Goal: Information Seeking & Learning: Learn about a topic

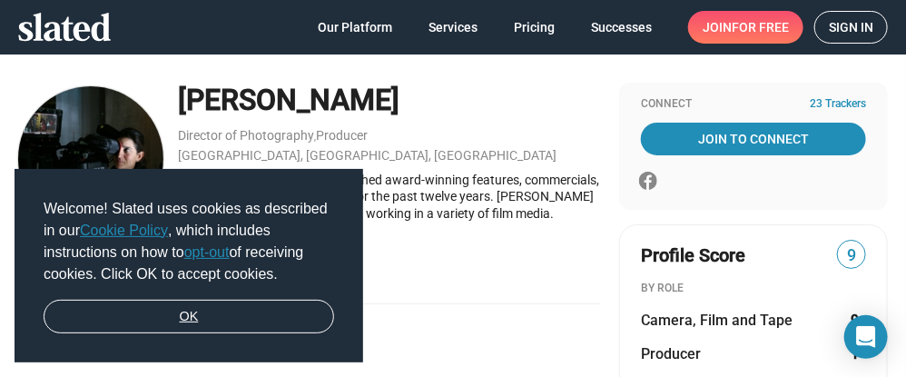
click at [181, 317] on link "OK" at bounding box center [189, 316] width 290 height 34
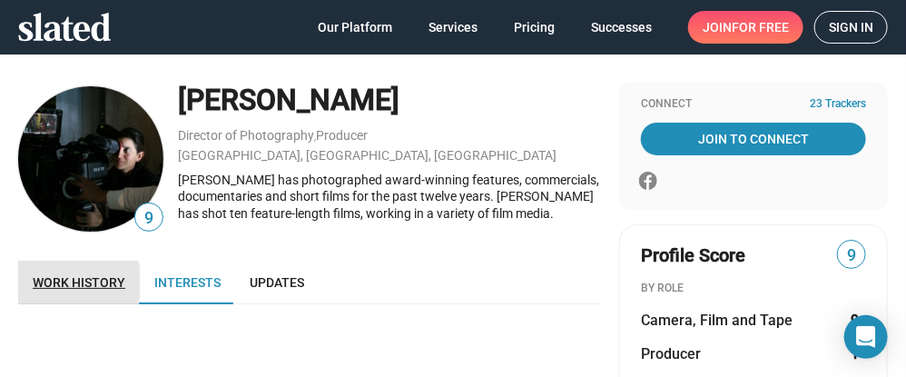
click at [68, 281] on span "Work history" at bounding box center [79, 282] width 93 height 15
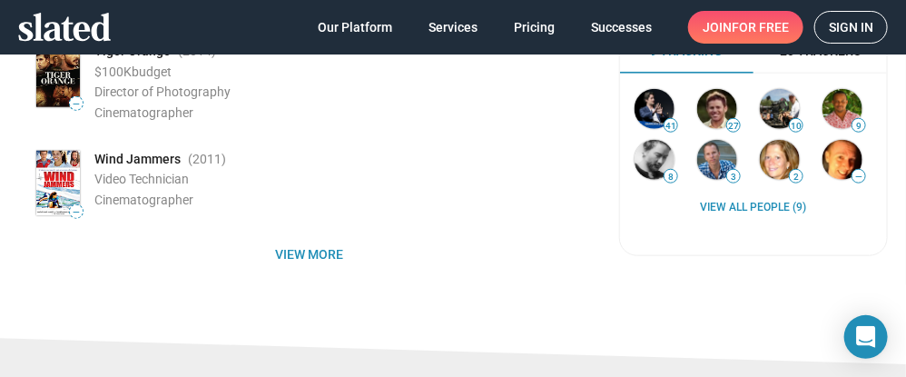
scroll to position [460, 0]
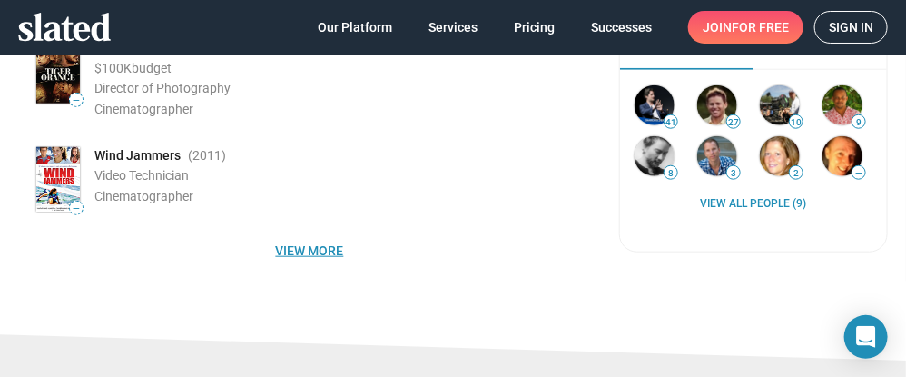
click at [281, 249] on span "View more" at bounding box center [310, 250] width 554 height 33
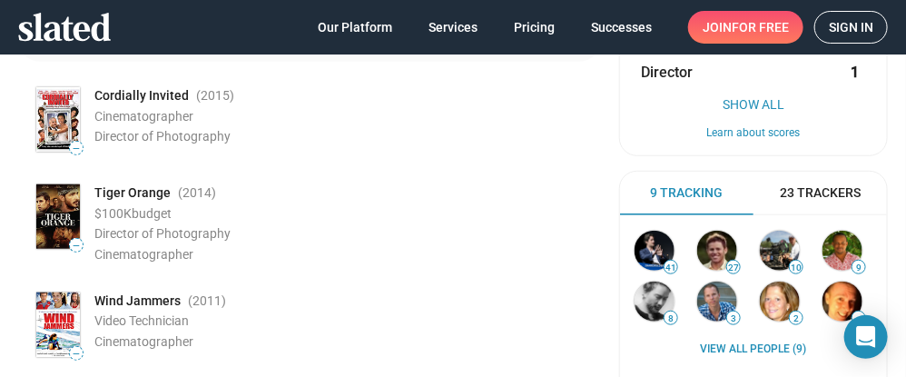
scroll to position [379, 0]
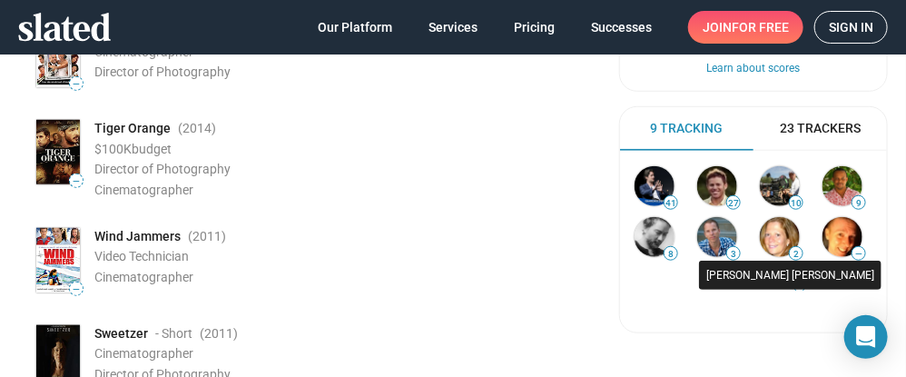
click at [764, 236] on img at bounding box center [780, 237] width 40 height 40
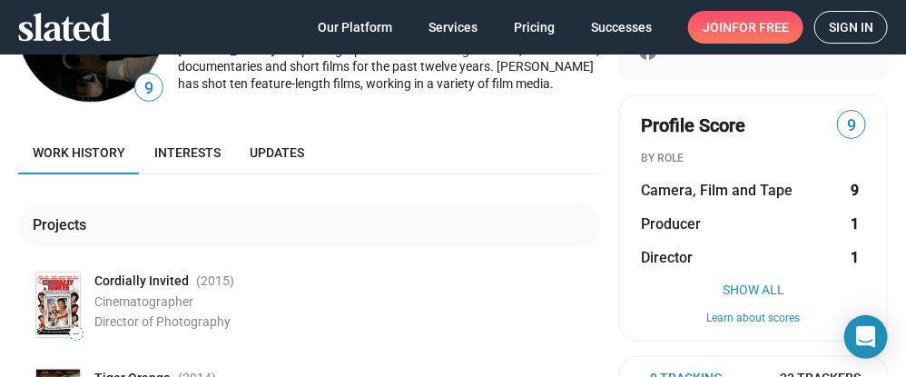
scroll to position [139, 0]
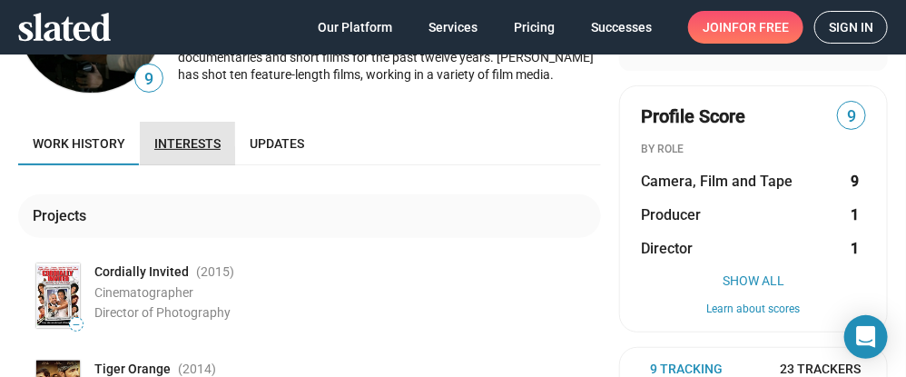
click at [193, 140] on span "Interests" at bounding box center [187, 143] width 66 height 15
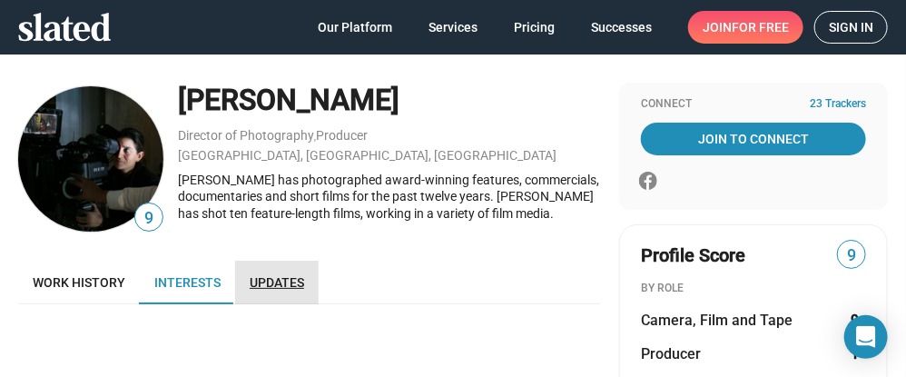
click at [265, 283] on span "Updates" at bounding box center [277, 282] width 54 height 15
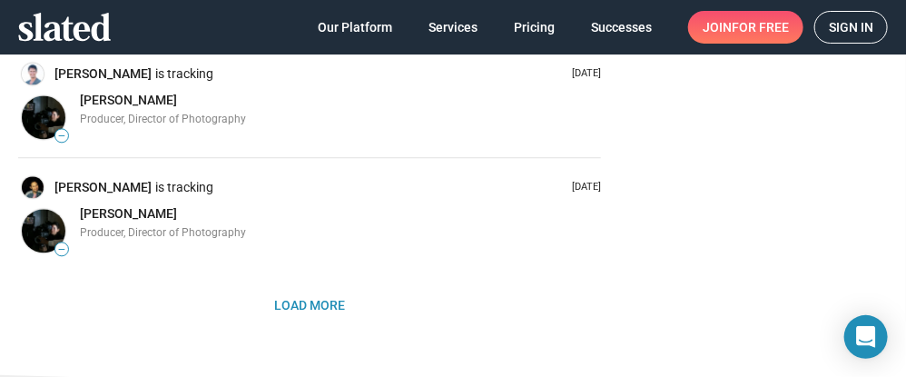
scroll to position [1205, 0]
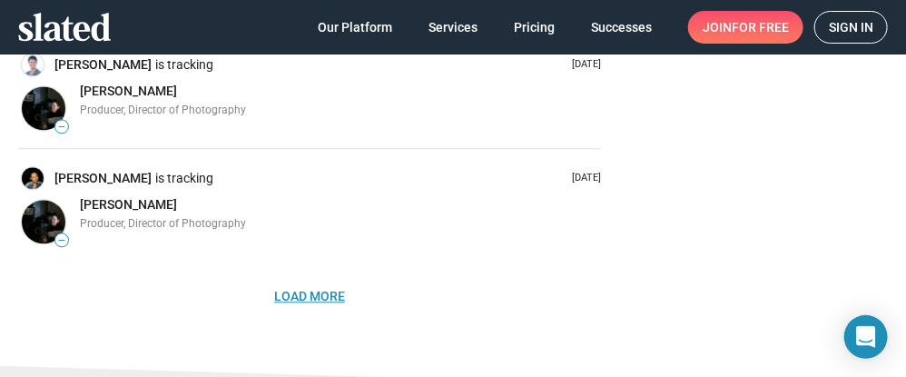
click at [301, 293] on span "Load More" at bounding box center [309, 295] width 71 height 33
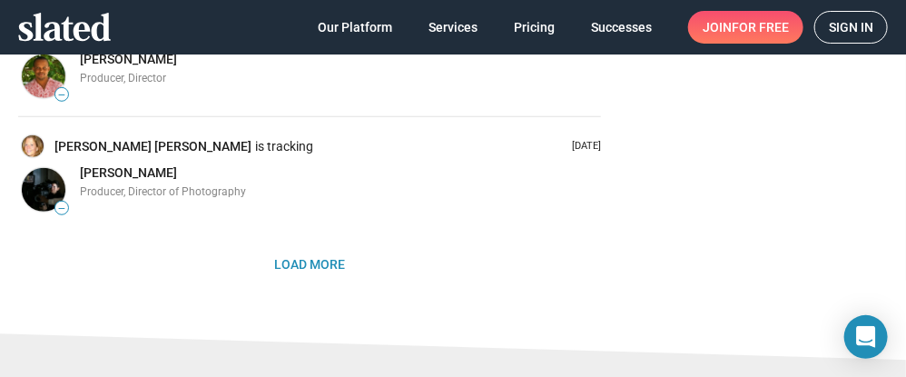
scroll to position [2417, 0]
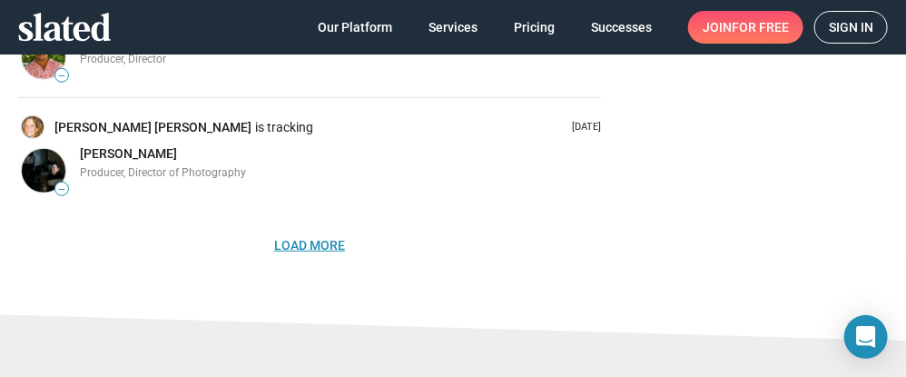
click at [321, 238] on span "Load More" at bounding box center [309, 245] width 71 height 33
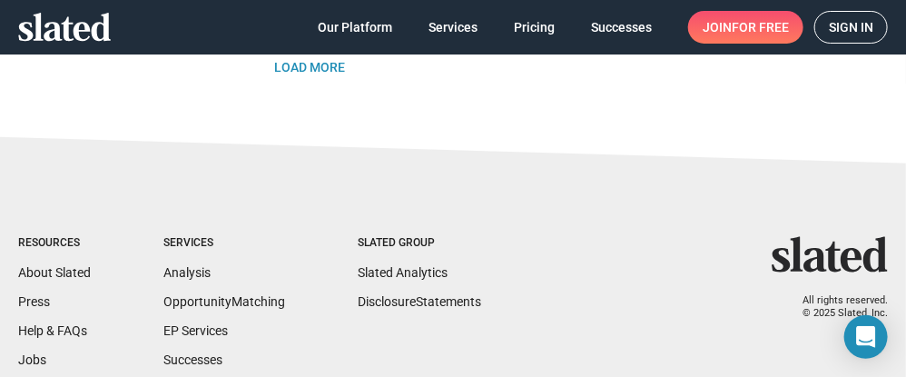
scroll to position [3572, 0]
